Goal: Task Accomplishment & Management: Complete application form

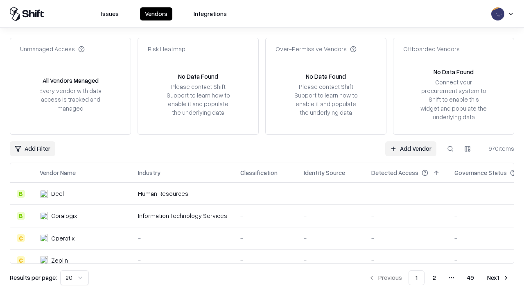
click at [410, 148] on link "Add Vendor" at bounding box center [410, 148] width 51 height 15
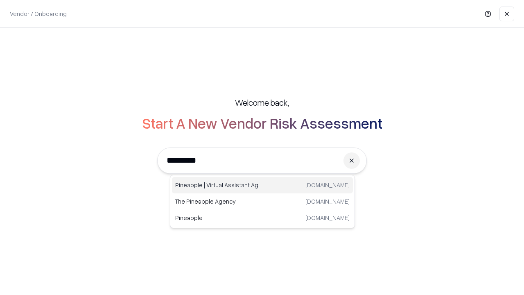
click at [262, 185] on div "Pineapple | Virtual Assistant Agency [DOMAIN_NAME]" at bounding box center [262, 185] width 181 height 16
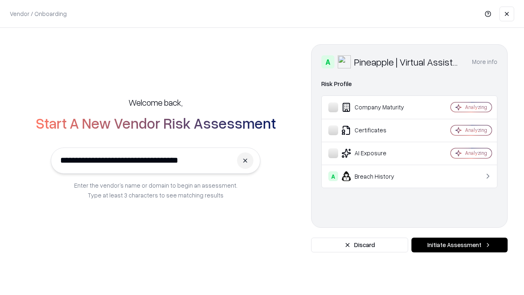
type input "**********"
click at [459, 245] on button "Initiate Assessment" at bounding box center [459, 244] width 96 height 15
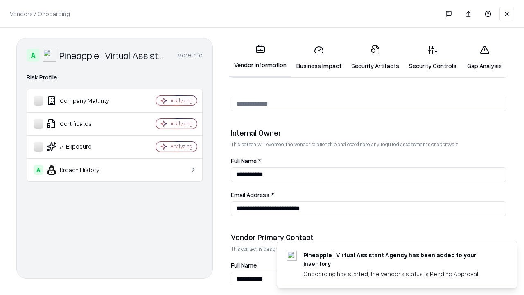
scroll to position [424, 0]
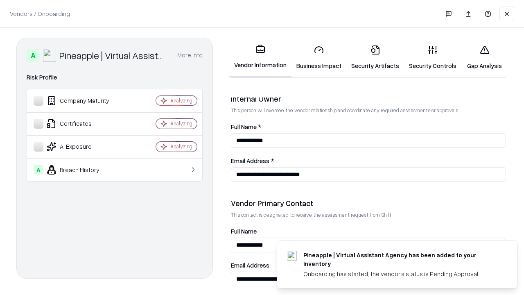
click at [319, 57] on link "Business Impact" at bounding box center [318, 57] width 55 height 38
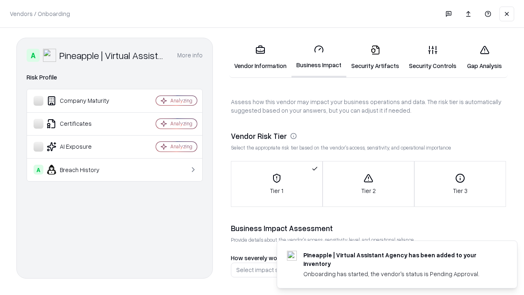
click at [375, 57] on link "Security Artifacts" at bounding box center [375, 57] width 58 height 38
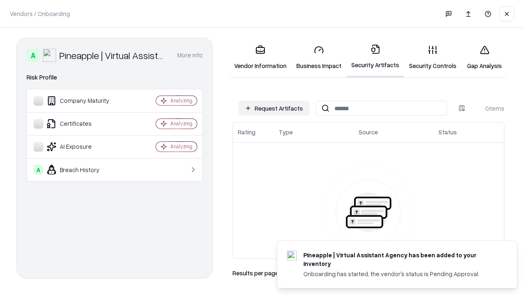
click at [274, 108] on button "Request Artifacts" at bounding box center [273, 108] width 71 height 15
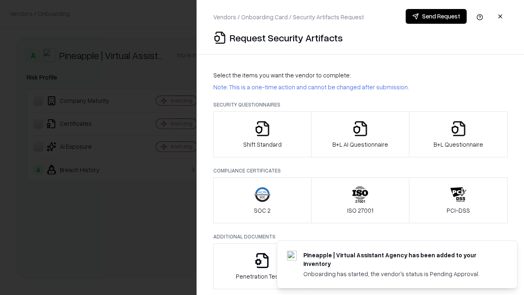
click at [262, 134] on icon "button" at bounding box center [262, 128] width 16 height 16
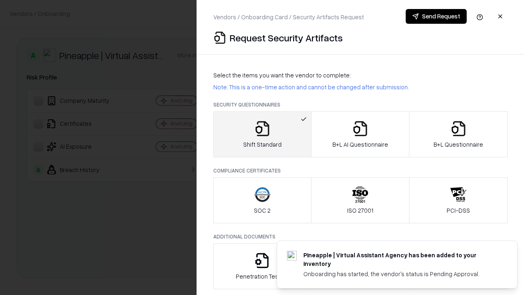
click at [436, 16] on button "Send Request" at bounding box center [436, 16] width 61 height 15
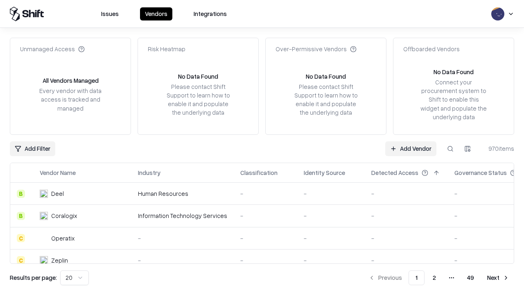
click at [450, 148] on button at bounding box center [450, 148] width 15 height 15
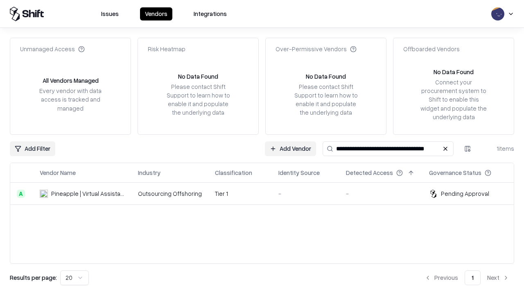
type input "**********"
click at [267, 193] on td "Tier 1" at bounding box center [239, 194] width 63 height 22
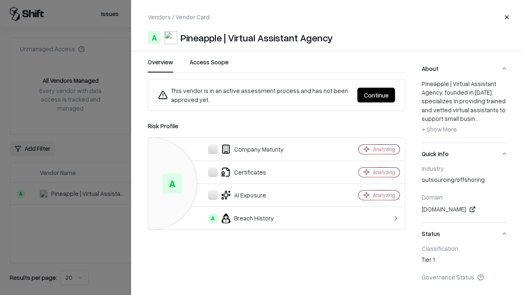
click at [376, 95] on button "Continue" at bounding box center [376, 95] width 38 height 15
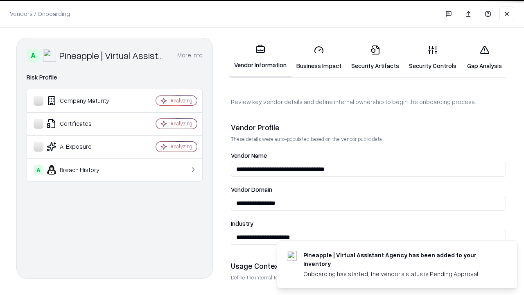
click at [375, 57] on link "Security Artifacts" at bounding box center [375, 57] width 58 height 38
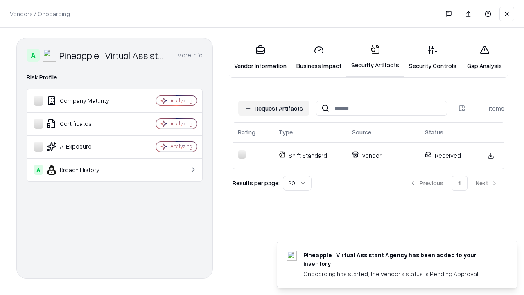
click at [484, 57] on link "Gap Analysis" at bounding box center [484, 57] width 46 height 38
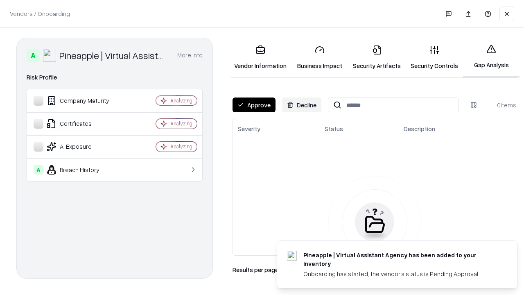
click at [254, 105] on button "Approve" at bounding box center [253, 104] width 43 height 15
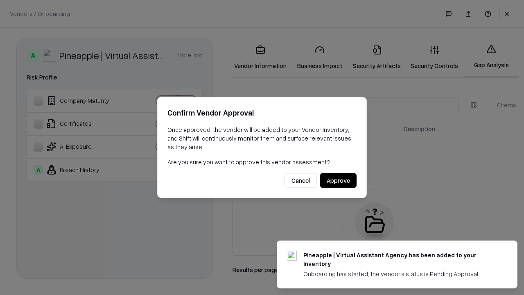
click at [338, 180] on button "Approve" at bounding box center [338, 180] width 36 height 15
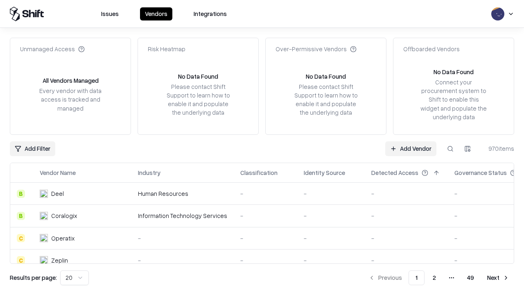
type input "**********"
click at [410, 148] on link "Add Vendor" at bounding box center [410, 148] width 51 height 15
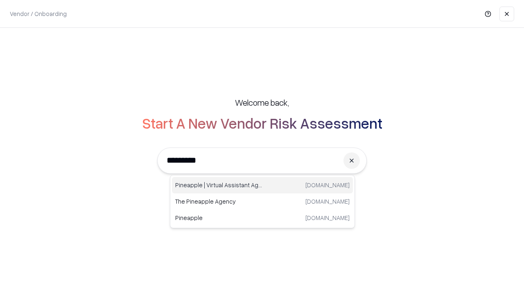
click at [262, 185] on div "Pineapple | Virtual Assistant Agency [DOMAIN_NAME]" at bounding box center [262, 185] width 181 height 16
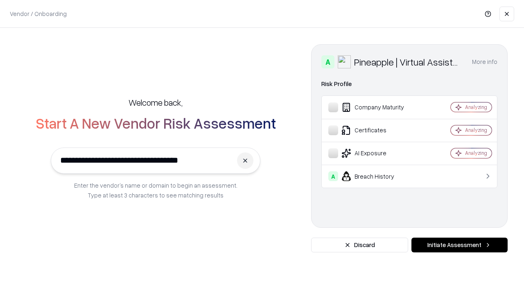
type input "**********"
click at [459, 245] on button "Initiate Assessment" at bounding box center [459, 244] width 96 height 15
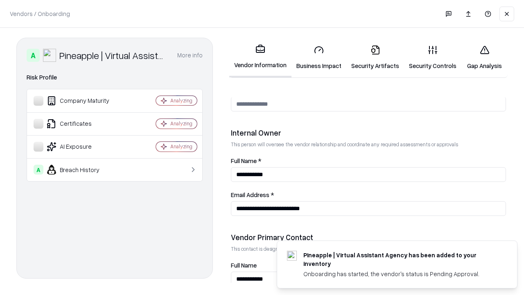
scroll to position [424, 0]
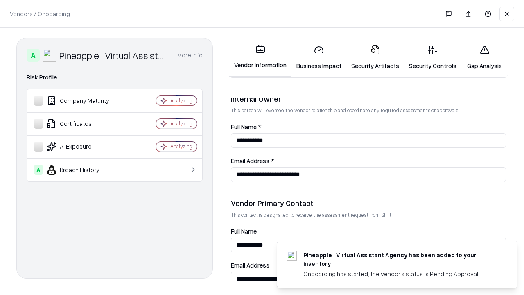
click at [484, 57] on link "Gap Analysis" at bounding box center [484, 57] width 46 height 38
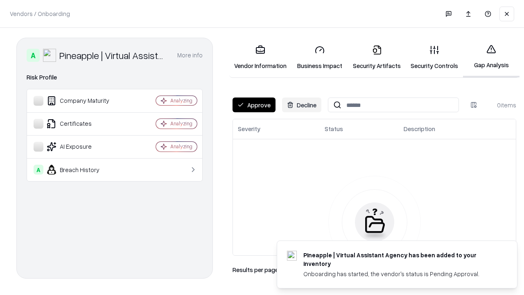
click at [254, 105] on button "Approve" at bounding box center [253, 104] width 43 height 15
